Goal: Transaction & Acquisition: Purchase product/service

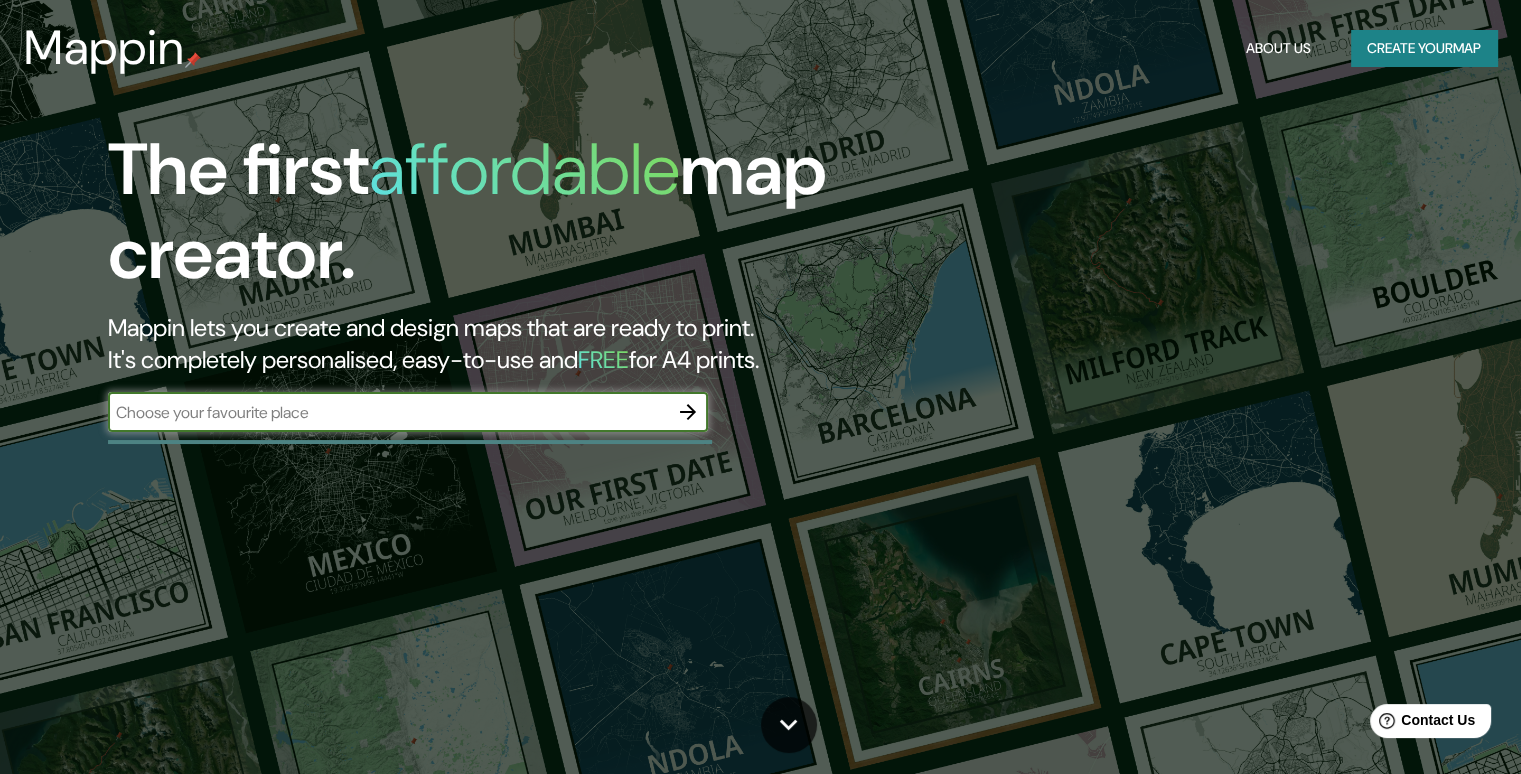
click at [299, 419] on input "text" at bounding box center [388, 412] width 560 height 23
type input "[GEOGRAPHIC_DATA]"
click at [685, 409] on icon "button" at bounding box center [688, 412] width 24 height 24
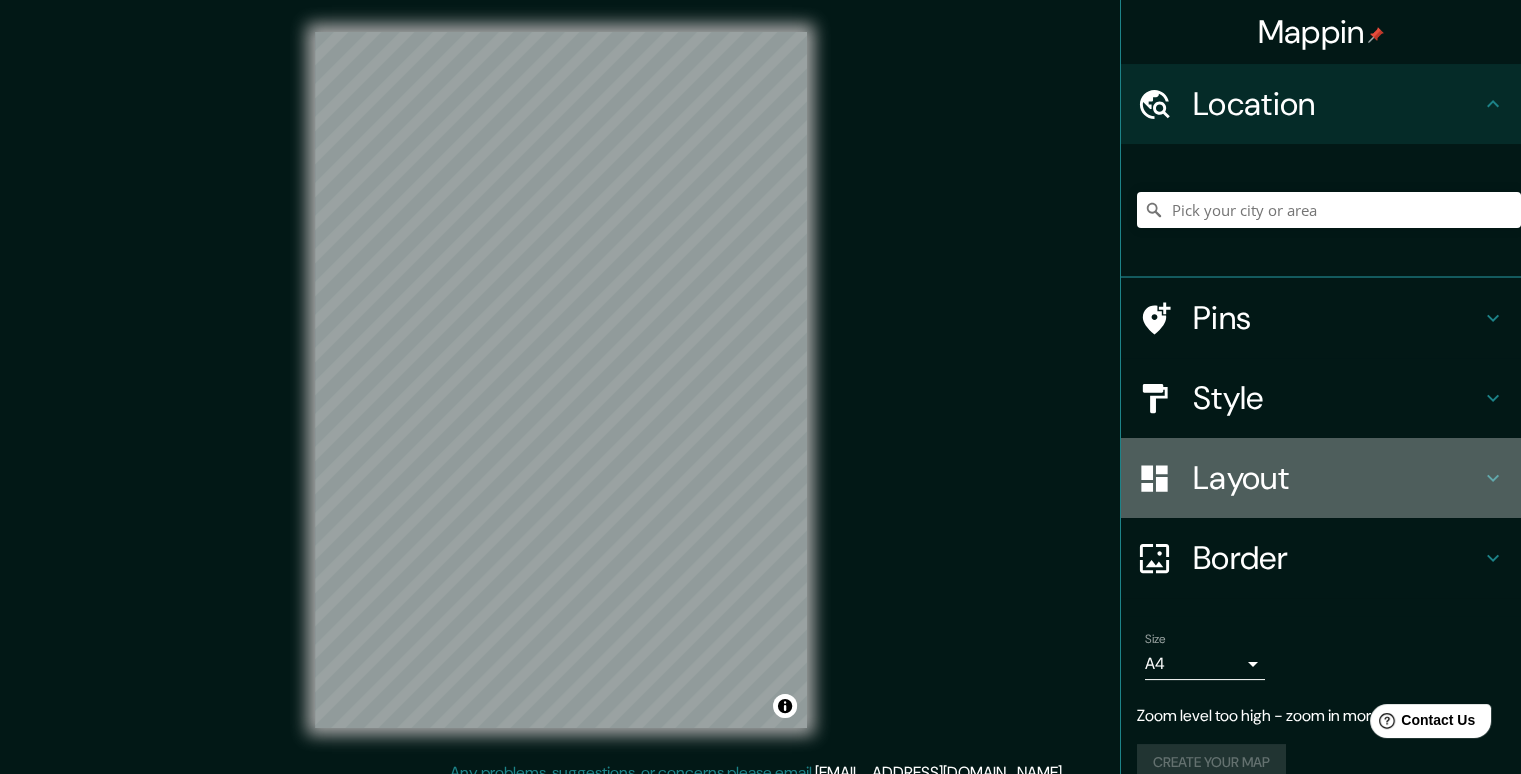
click at [1481, 471] on icon at bounding box center [1493, 478] width 24 height 24
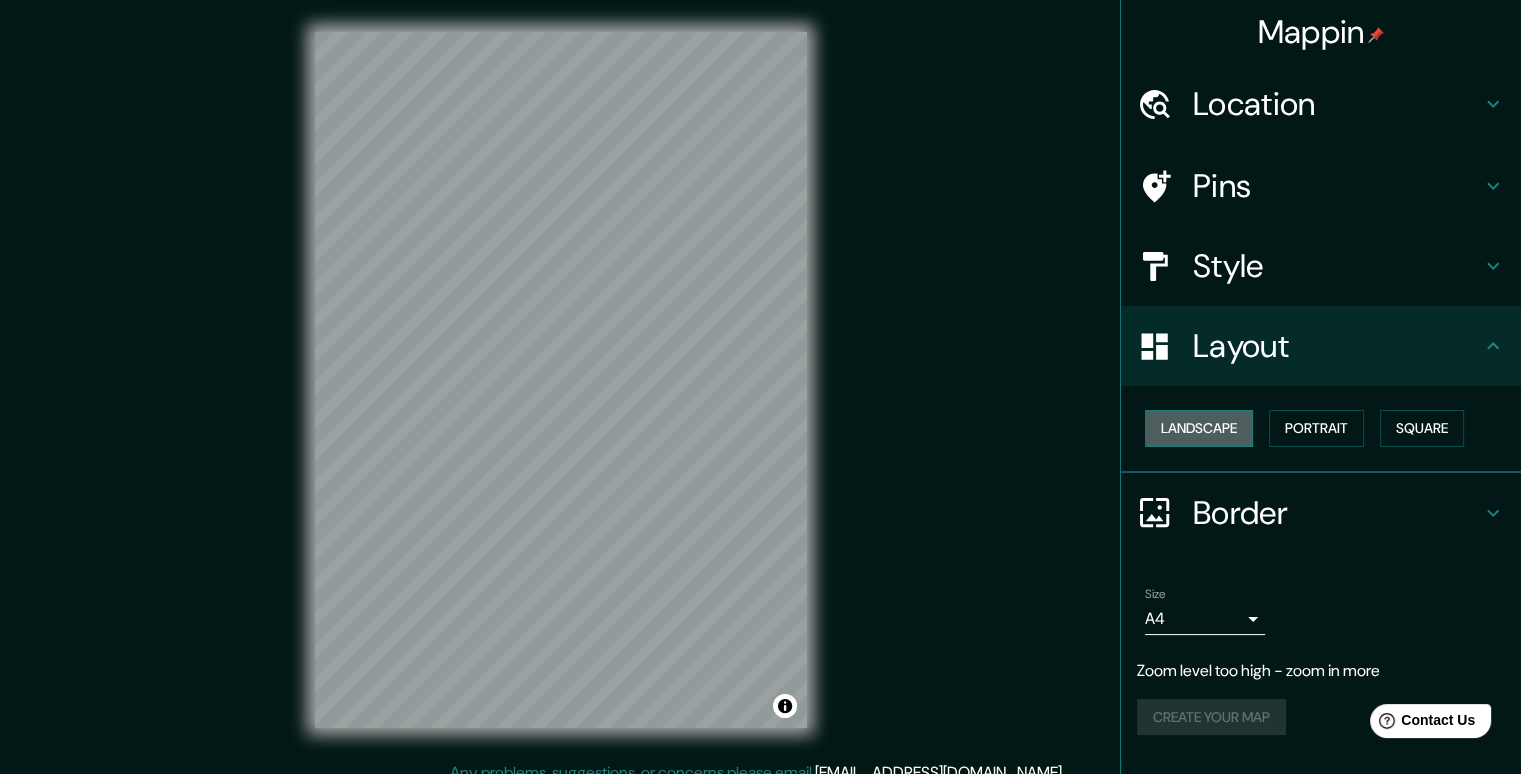
click at [1222, 437] on button "Landscape" at bounding box center [1199, 428] width 108 height 37
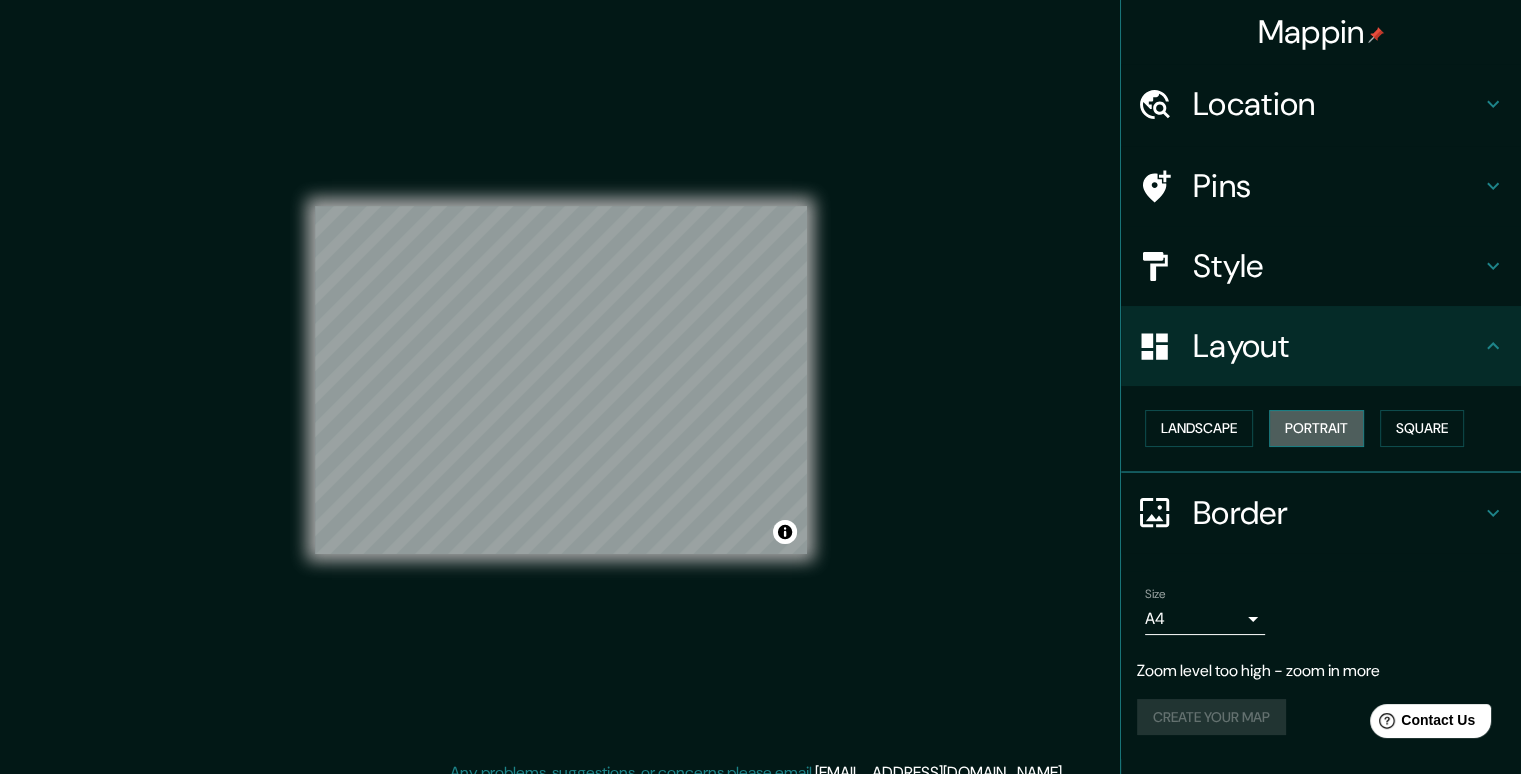
click at [1316, 424] on button "Portrait" at bounding box center [1316, 428] width 95 height 37
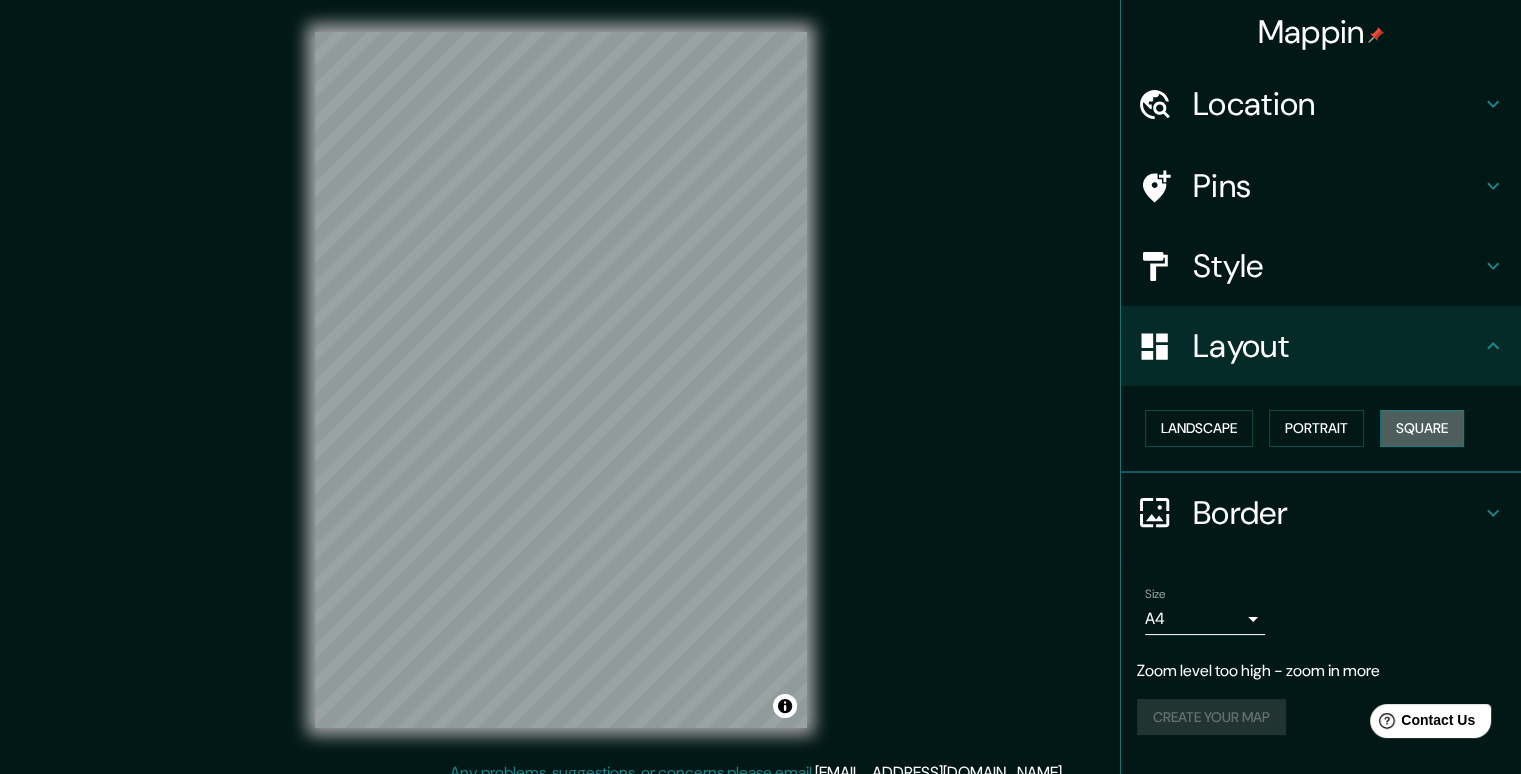
click at [1423, 429] on button "Square" at bounding box center [1422, 428] width 84 height 37
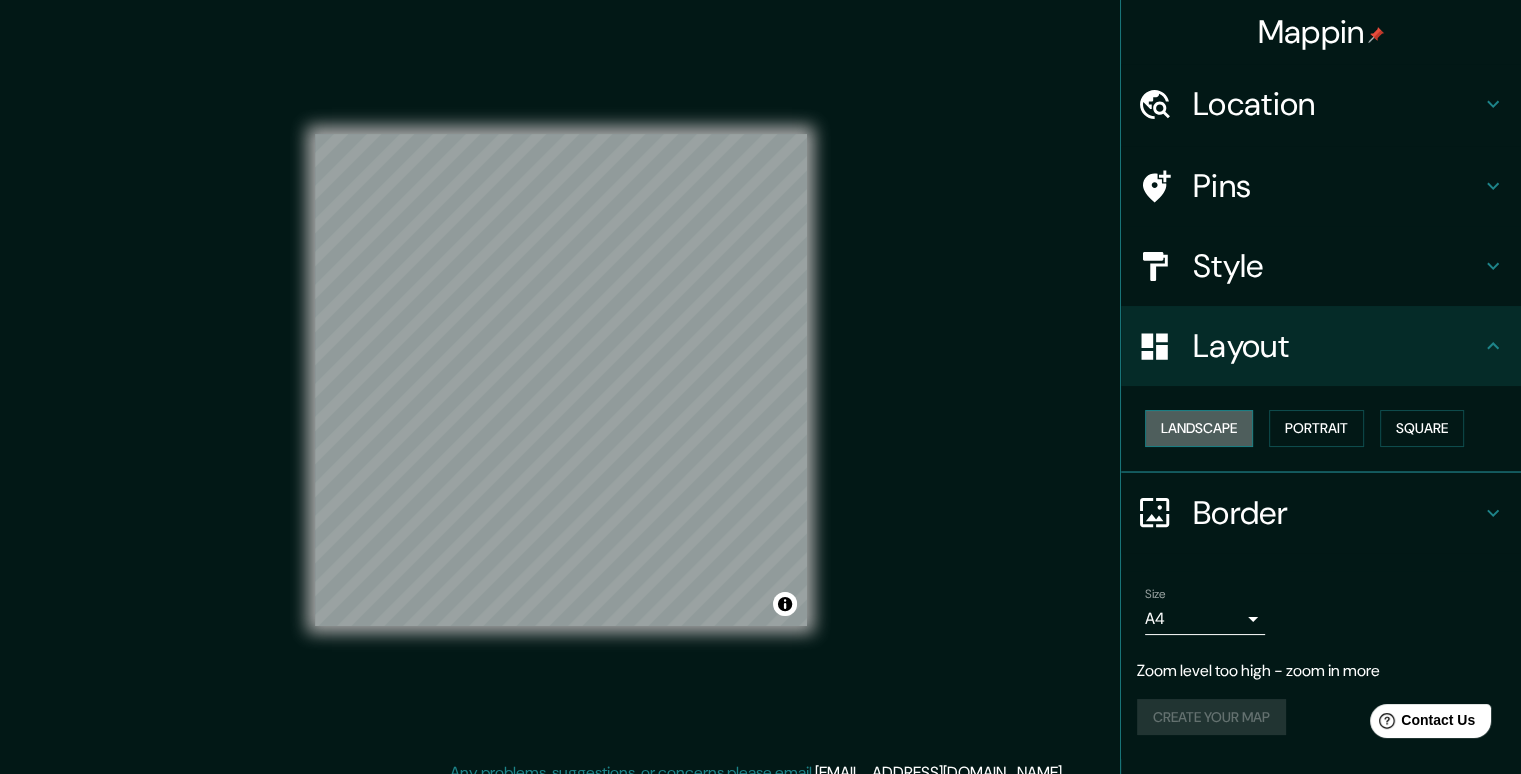
click at [1198, 429] on button "Landscape" at bounding box center [1199, 428] width 108 height 37
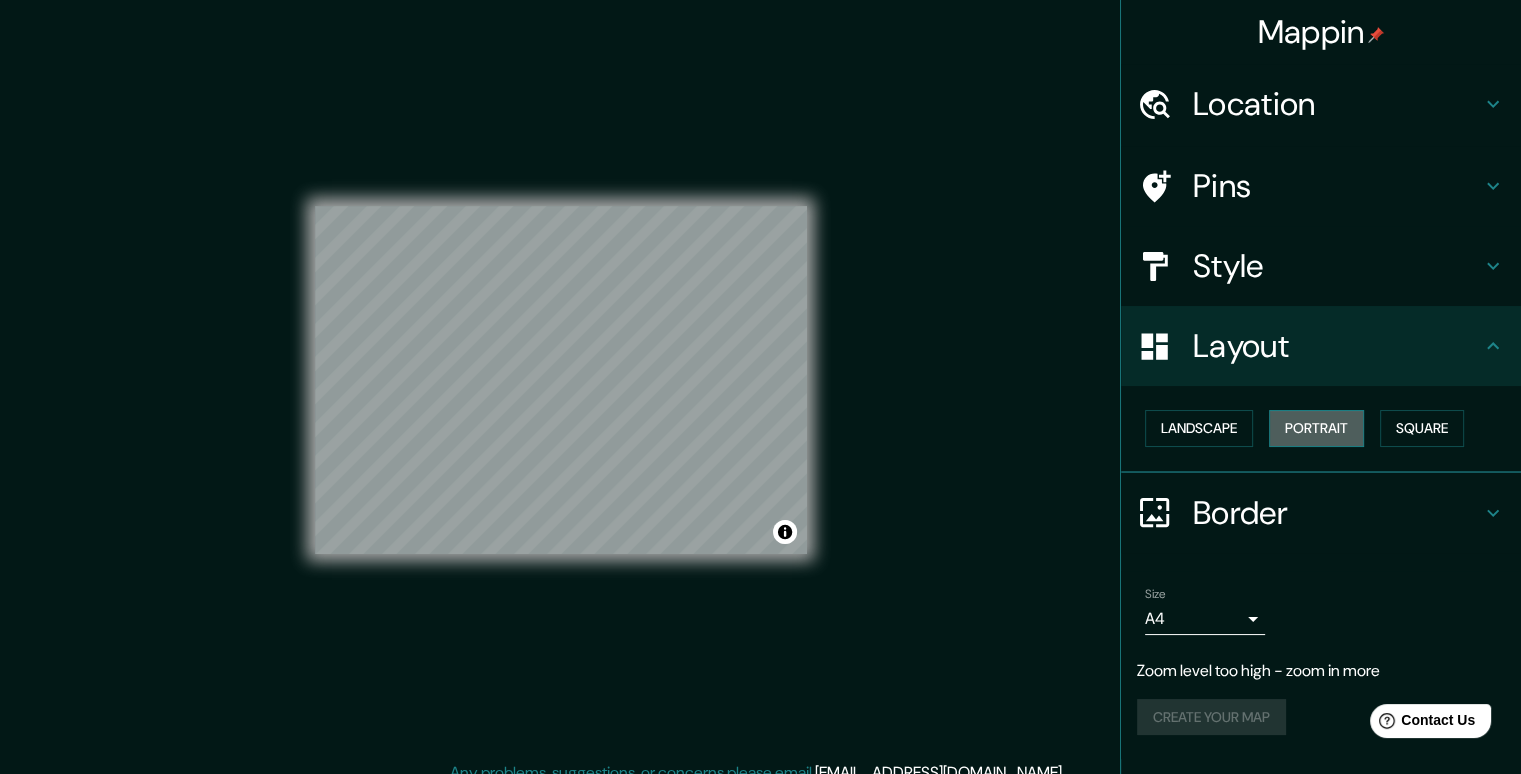
click at [1328, 420] on button "Portrait" at bounding box center [1316, 428] width 95 height 37
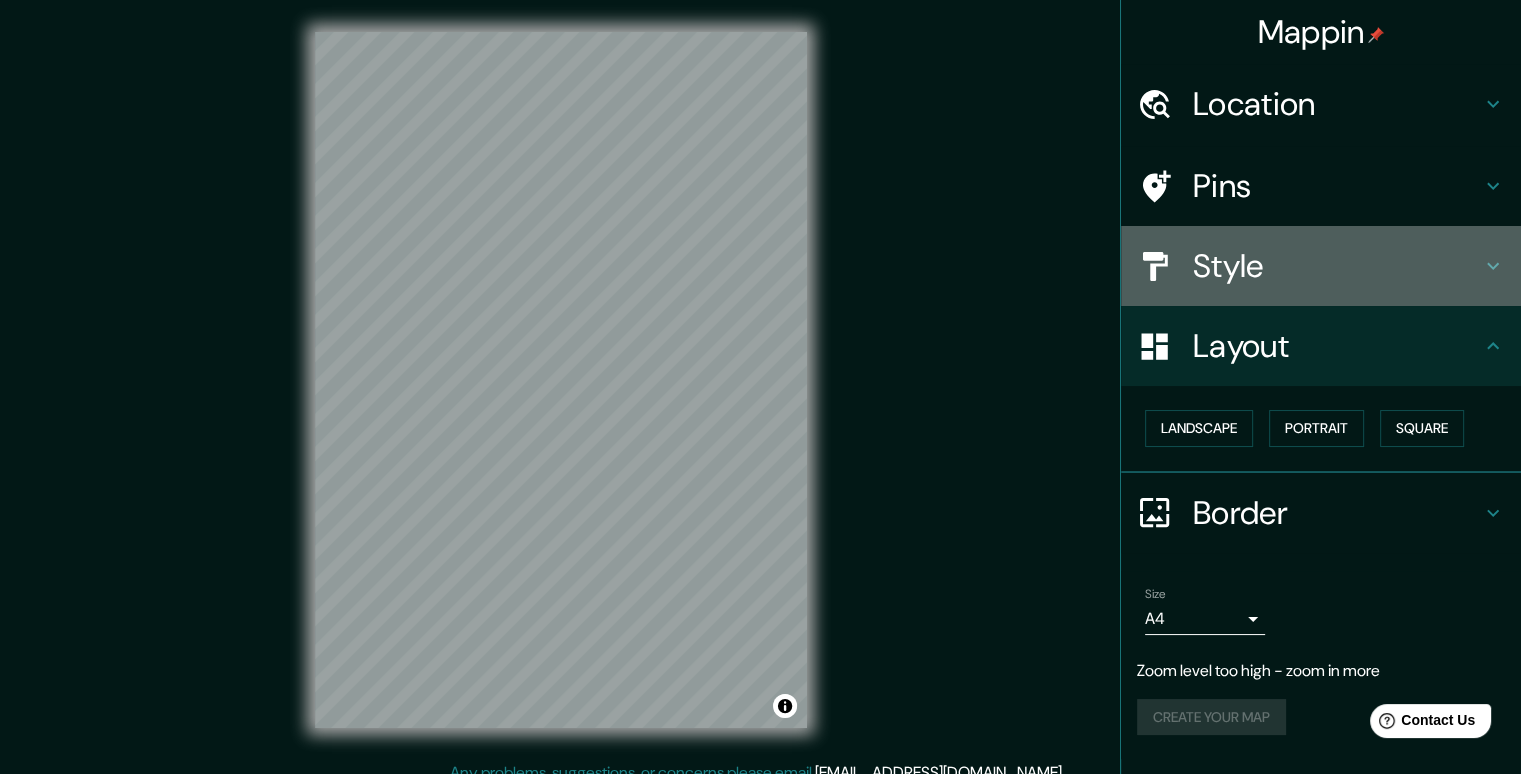
click at [1319, 270] on h4 "Style" at bounding box center [1337, 266] width 288 height 40
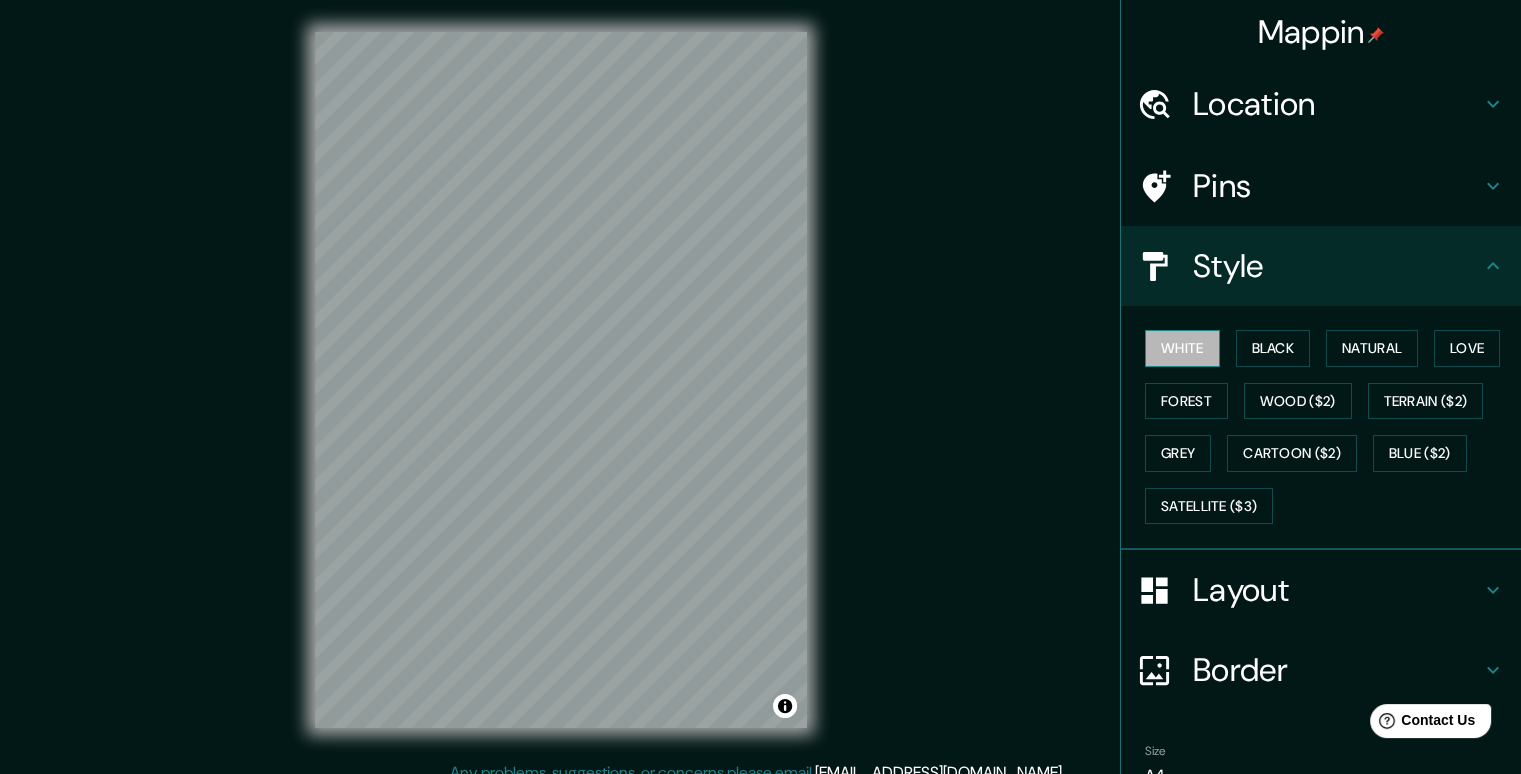
click at [1183, 348] on button "White" at bounding box center [1182, 348] width 75 height 37
click at [1236, 346] on button "Black" at bounding box center [1273, 348] width 75 height 37
click at [1386, 352] on button "Natural" at bounding box center [1372, 348] width 92 height 37
click at [1468, 341] on button "Love" at bounding box center [1467, 348] width 66 height 37
click at [1168, 398] on button "Forest" at bounding box center [1186, 401] width 83 height 37
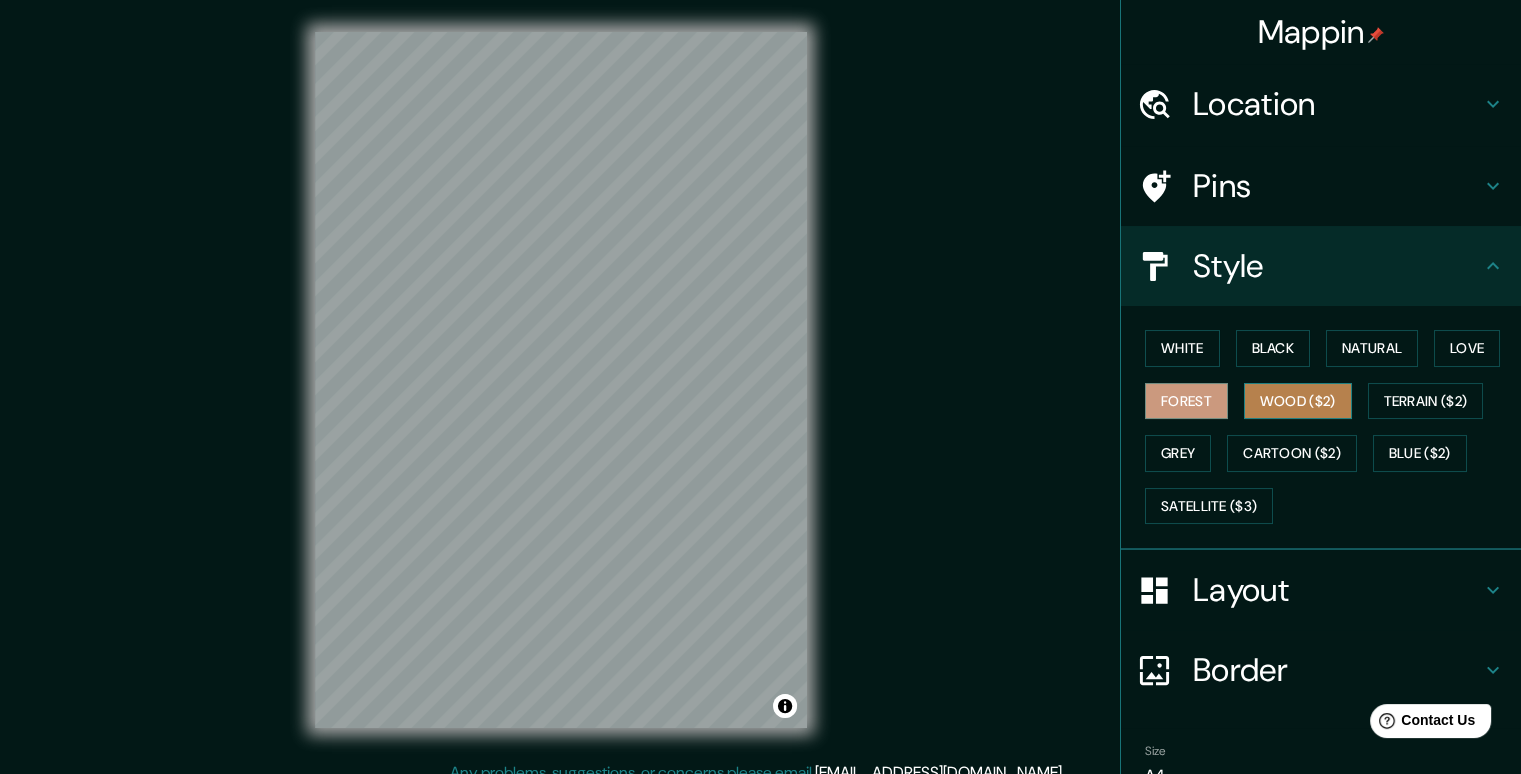
click at [1265, 399] on button "Wood ($2)" at bounding box center [1298, 401] width 108 height 37
click at [1376, 401] on button "Terrain ($2)" at bounding box center [1426, 401] width 116 height 37
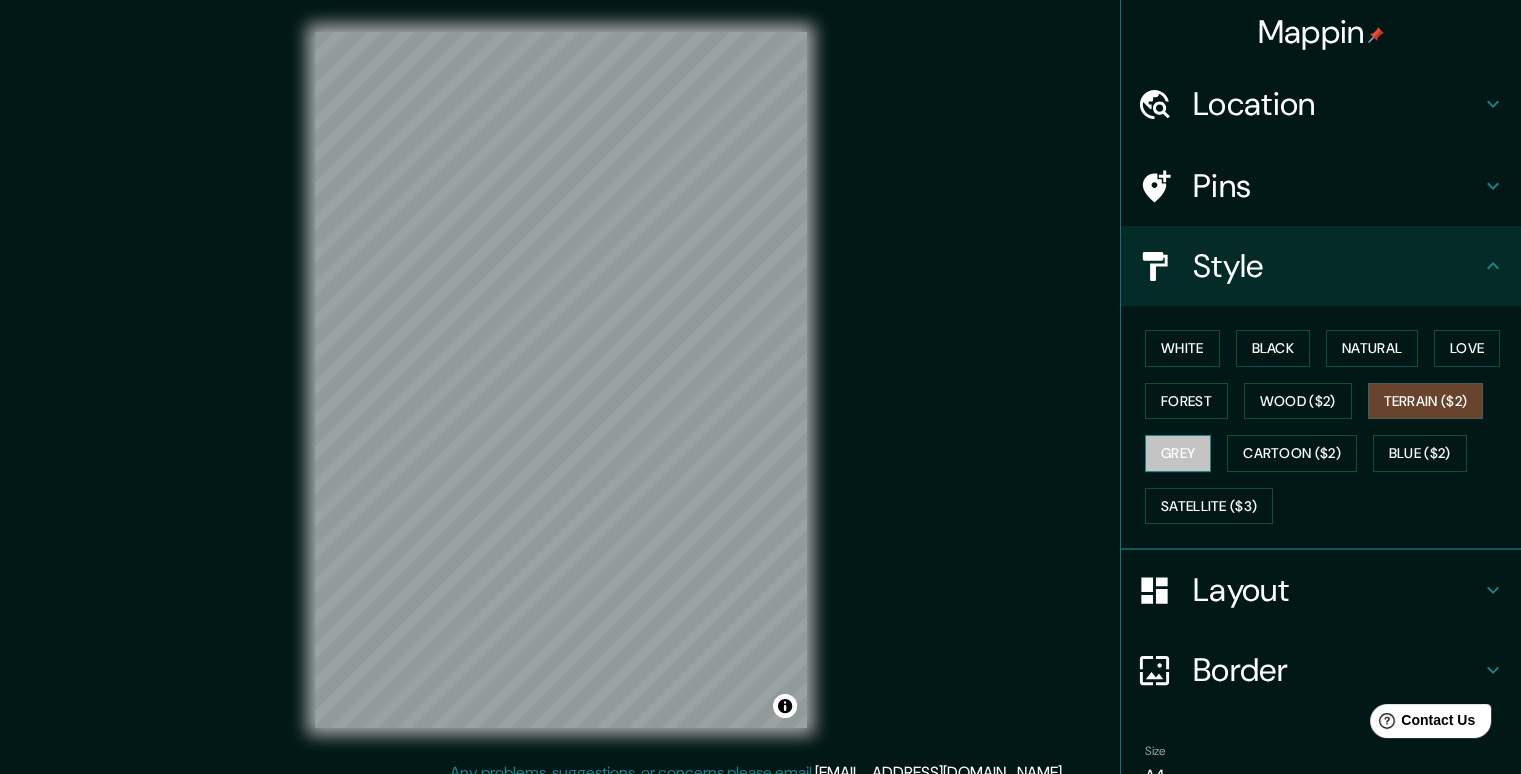
click at [1147, 453] on button "Grey" at bounding box center [1178, 453] width 66 height 37
click at [1370, 334] on button "Natural" at bounding box center [1372, 348] width 92 height 37
click at [1481, 184] on icon at bounding box center [1493, 186] width 24 height 24
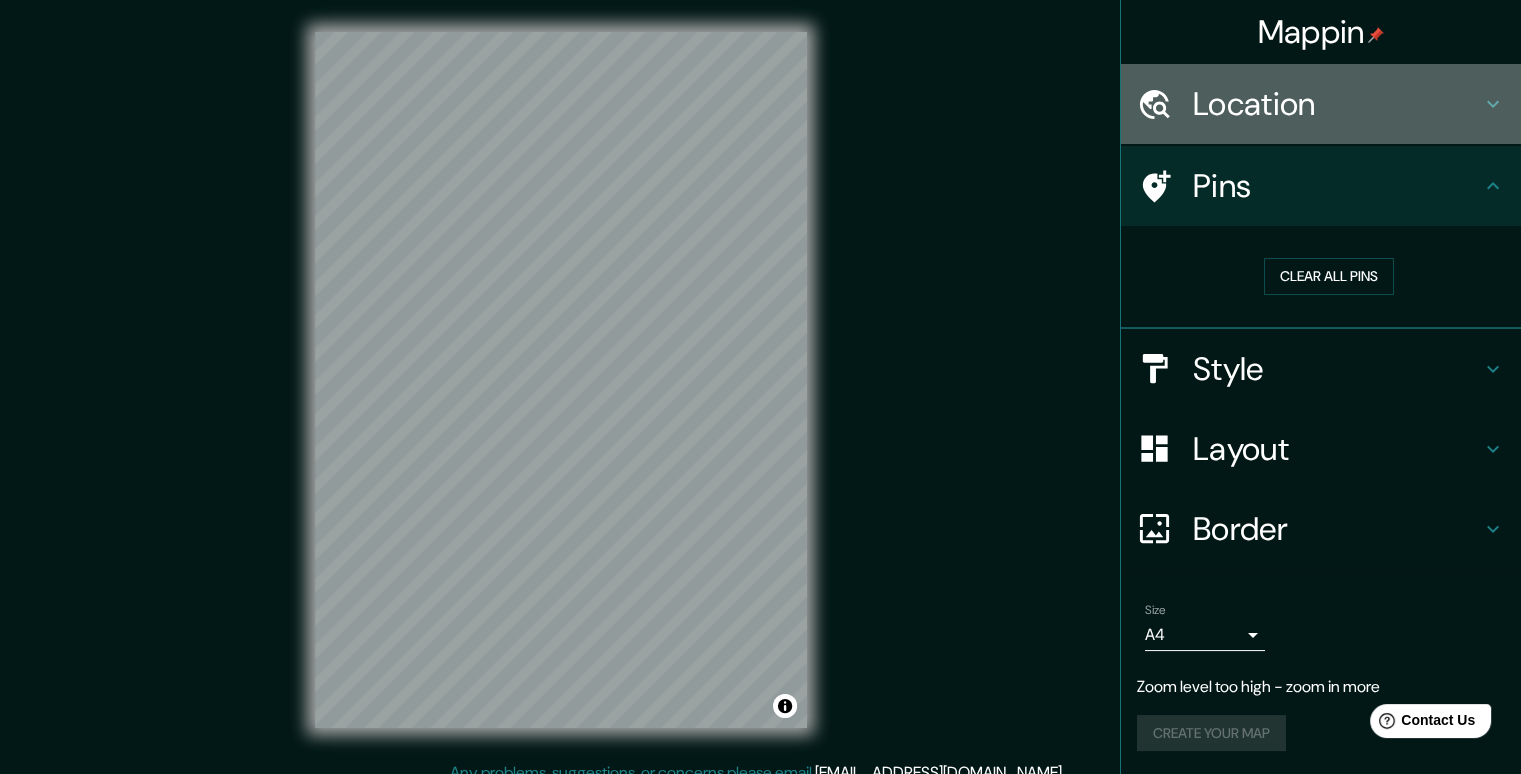
click at [1483, 108] on icon at bounding box center [1493, 104] width 24 height 24
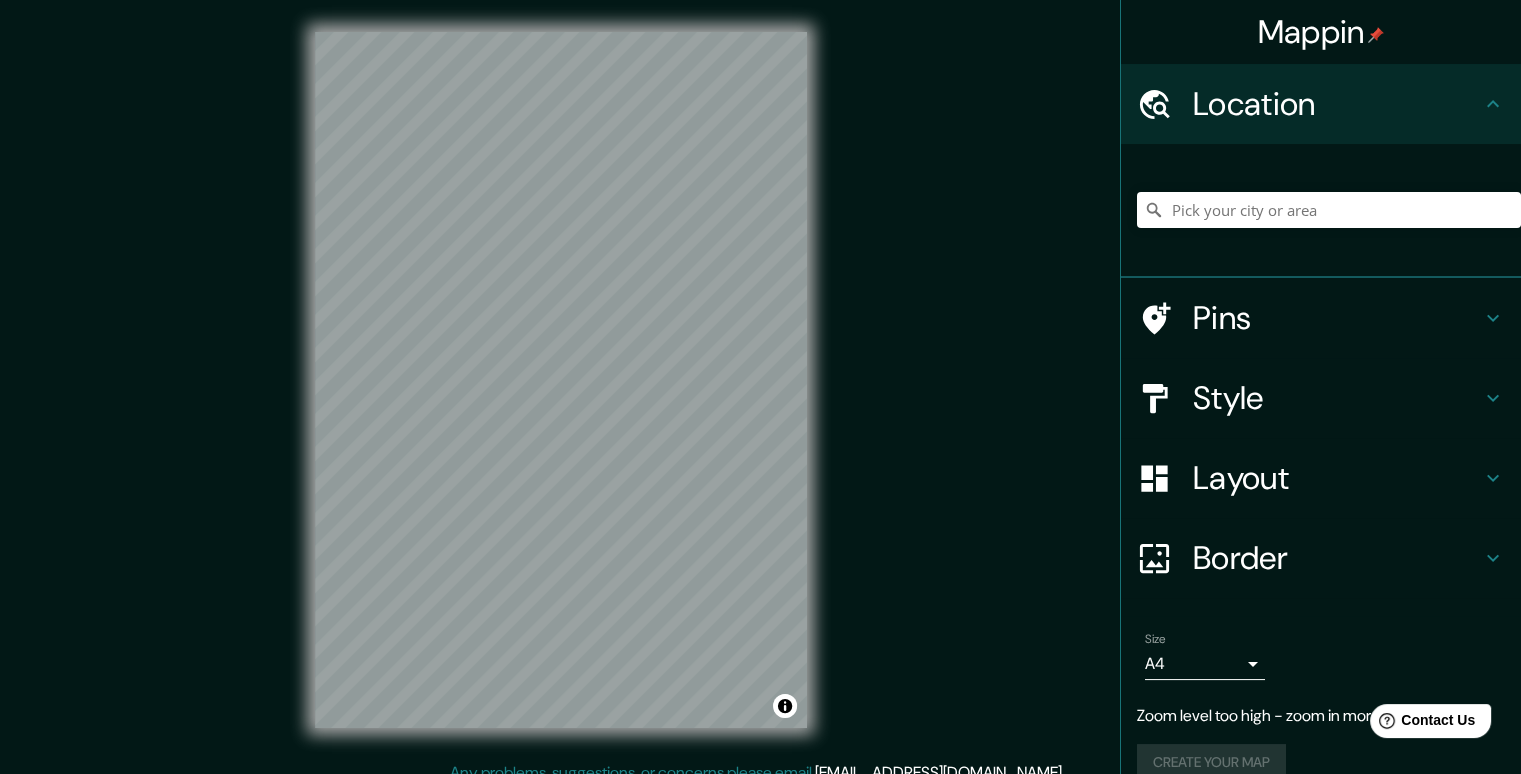
click at [1483, 108] on icon at bounding box center [1493, 104] width 24 height 24
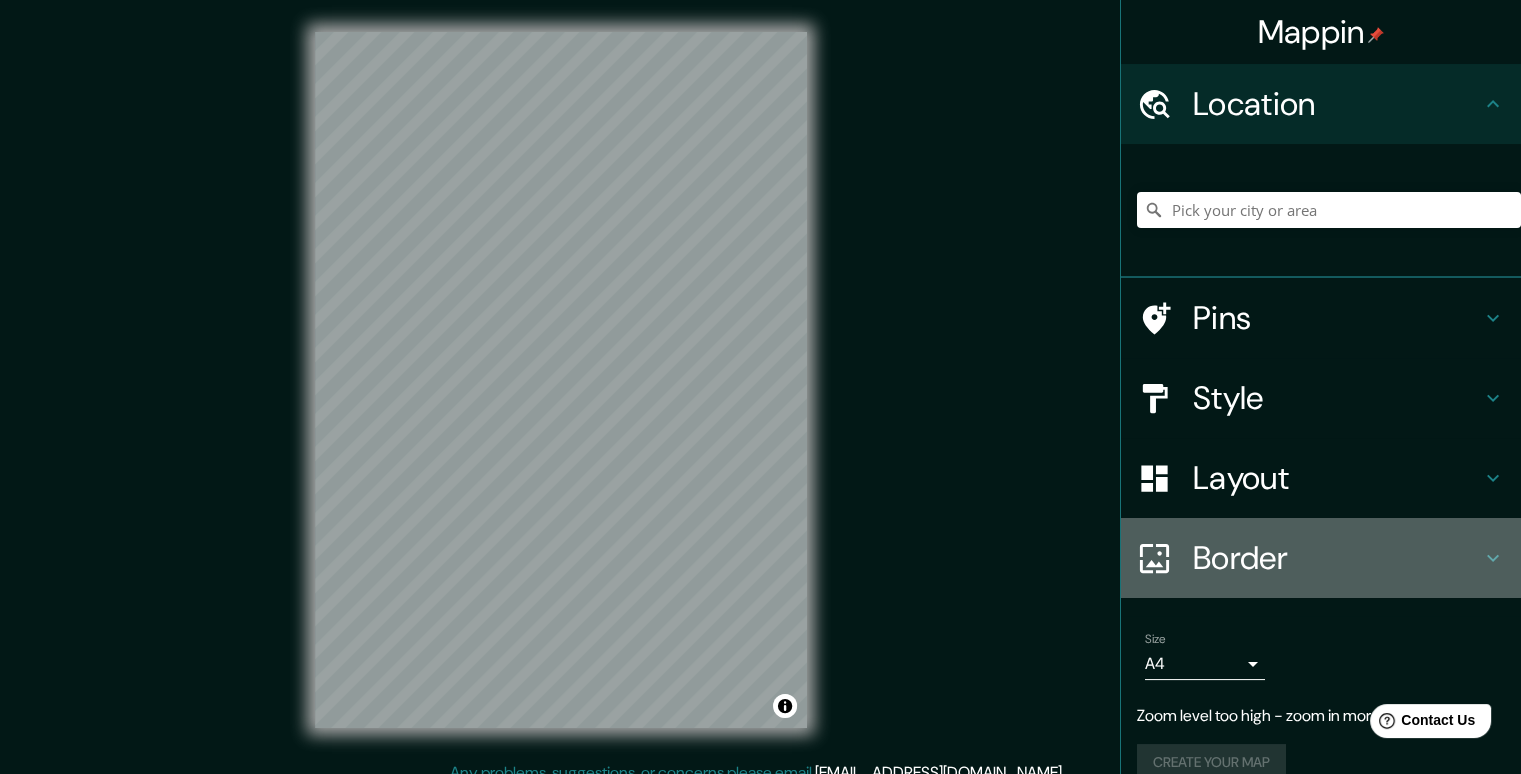
click at [1441, 551] on h4 "Border" at bounding box center [1337, 558] width 288 height 40
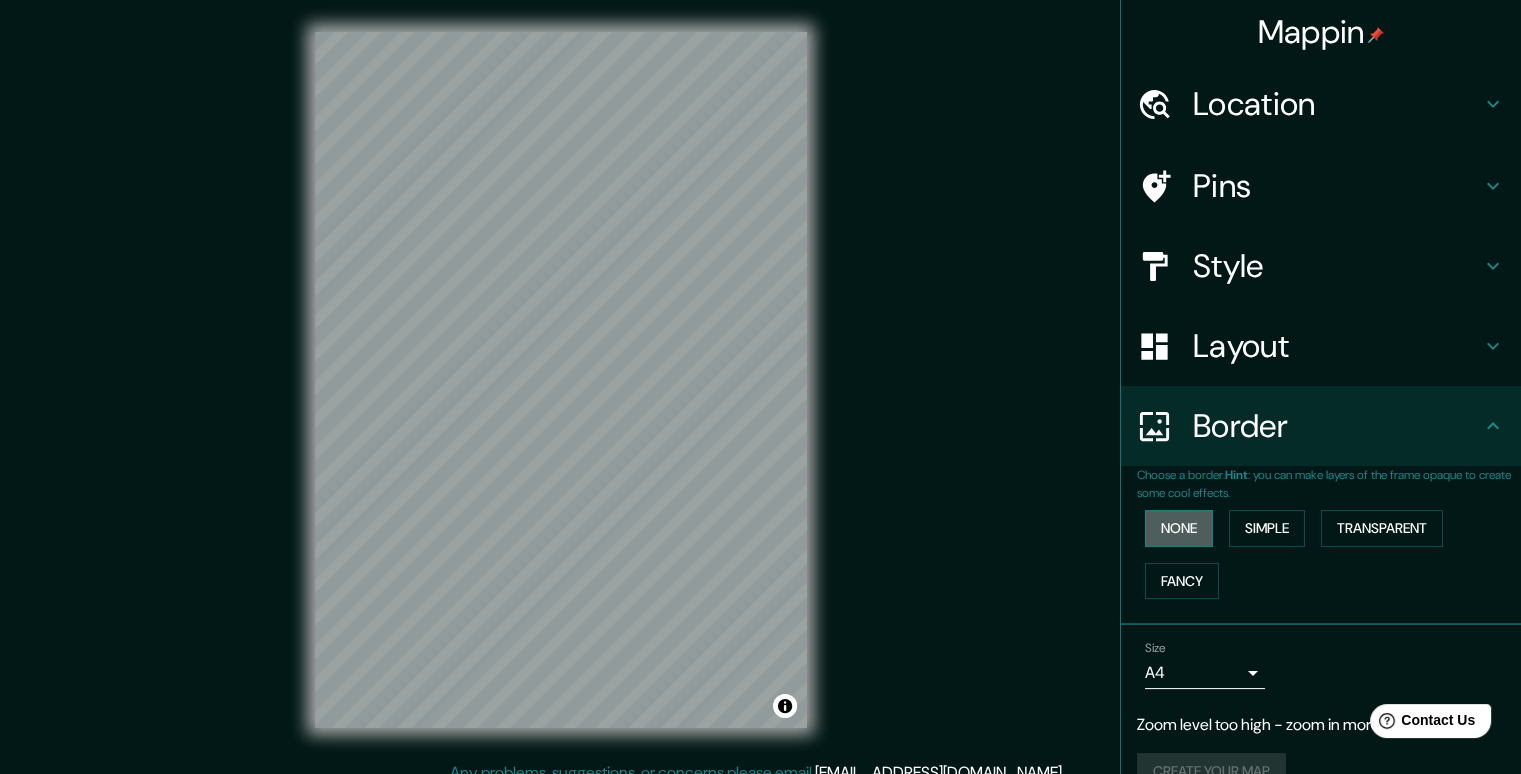
click at [1170, 521] on button "None" at bounding box center [1179, 528] width 68 height 37
click at [1244, 524] on button "Simple" at bounding box center [1267, 528] width 76 height 37
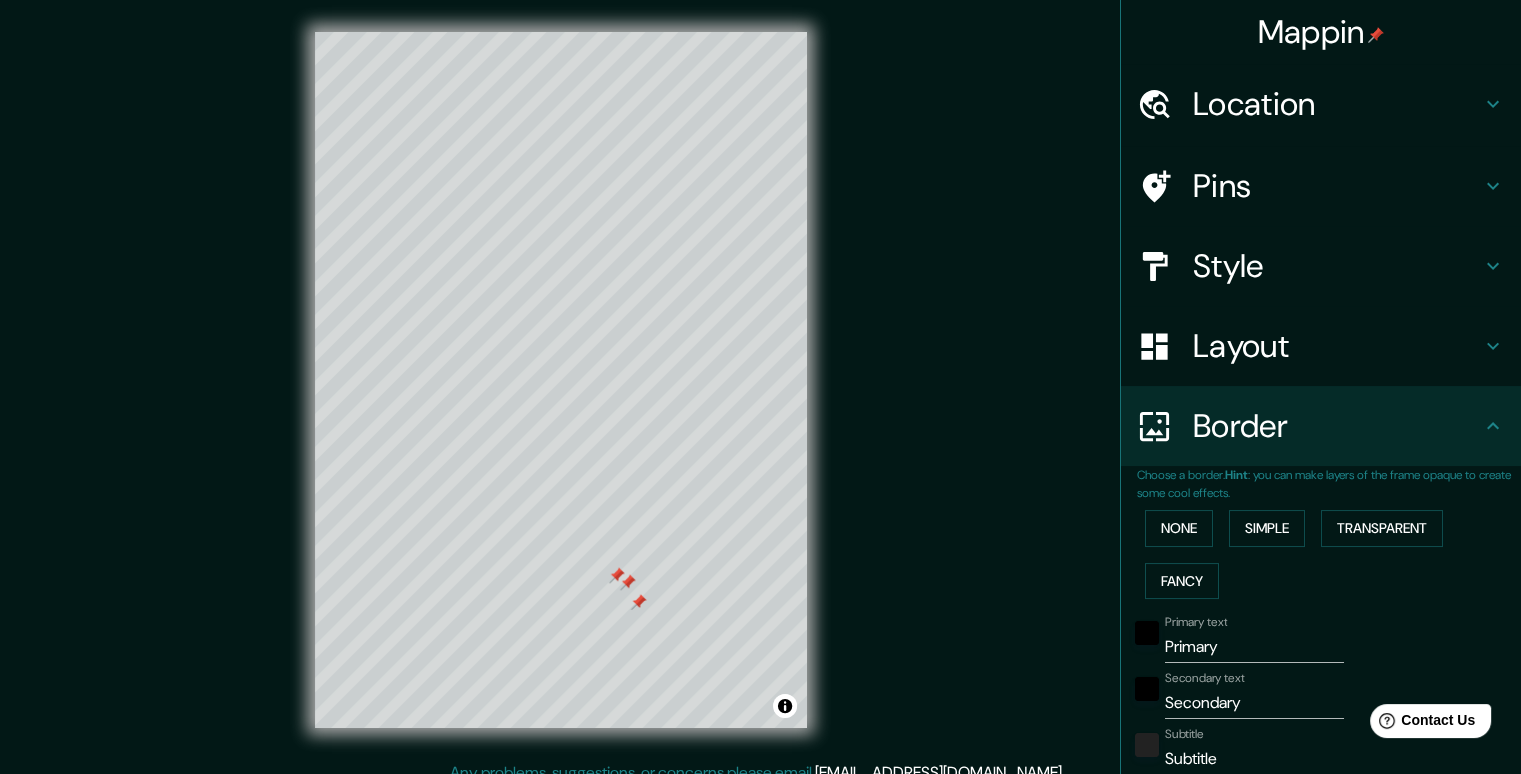
drag, startPoint x: 646, startPoint y: 635, endPoint x: 630, endPoint y: 591, distance: 46.8
click at [630, 594] on div at bounding box center [638, 602] width 16 height 16
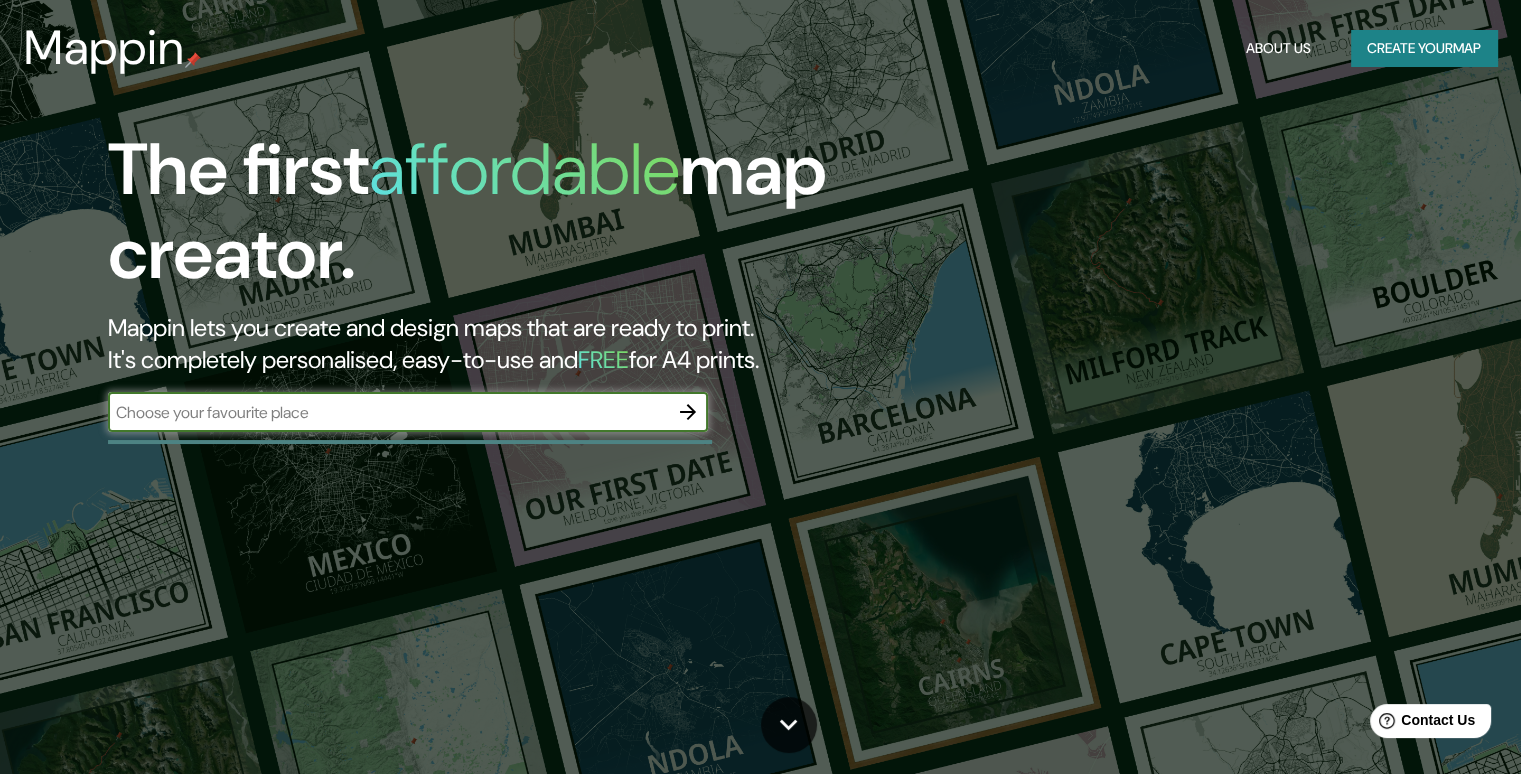
click at [598, 417] on input "text" at bounding box center [388, 412] width 560 height 23
type input "[GEOGRAPHIC_DATA]"
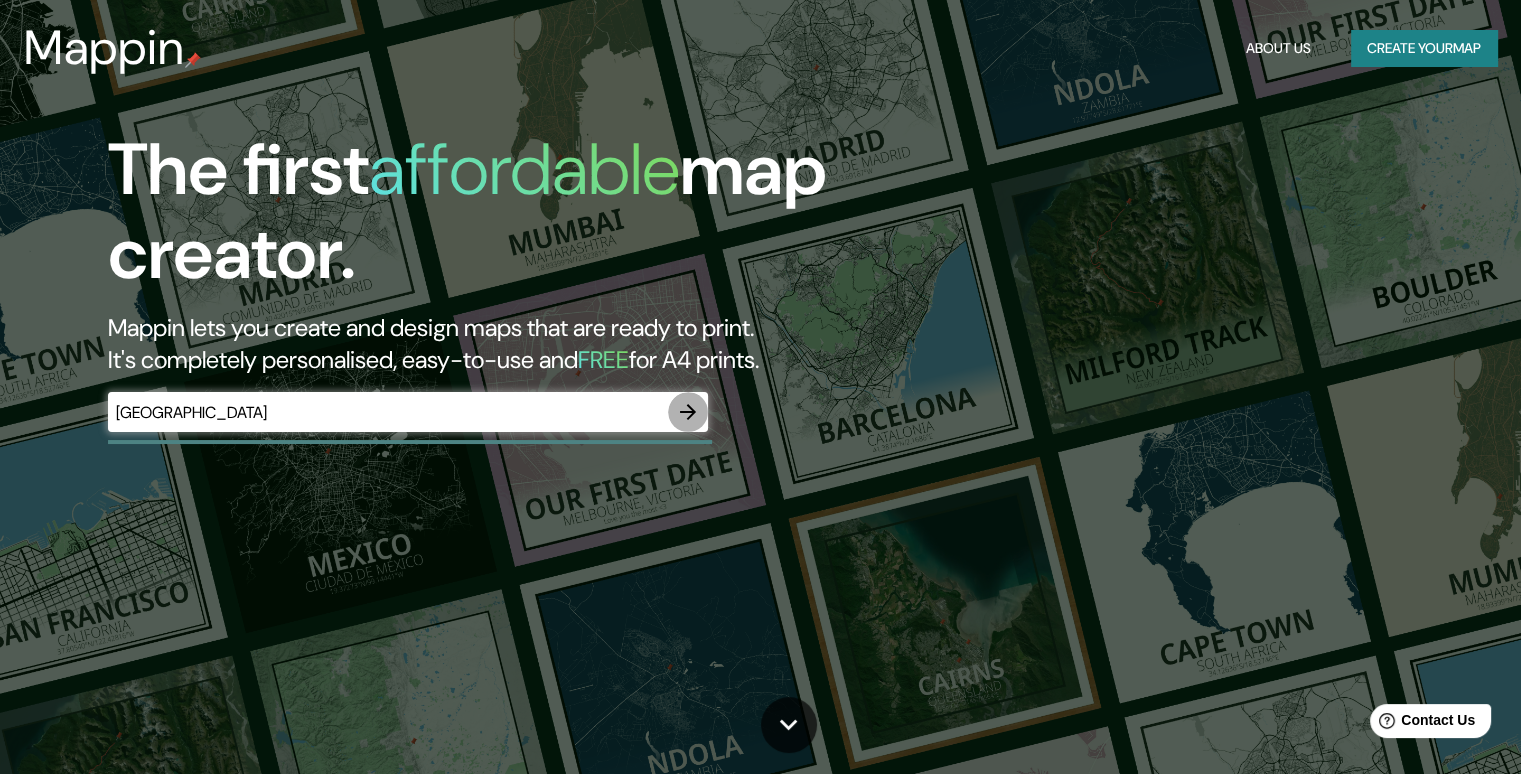
click at [684, 414] on icon "button" at bounding box center [688, 412] width 24 height 24
